Goal: Task Accomplishment & Management: Manage account settings

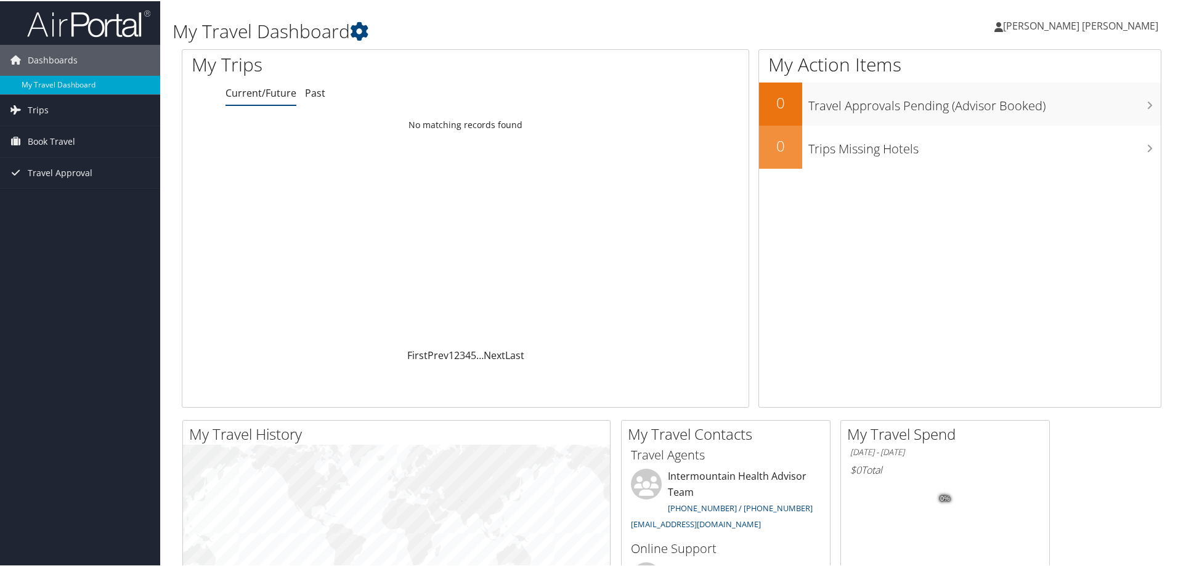
click at [1077, 25] on span "[PERSON_NAME] [PERSON_NAME]" at bounding box center [1080, 25] width 155 height 14
click at [1090, 113] on link "View Travel Profile" at bounding box center [1086, 109] width 137 height 21
